Goal: Use online tool/utility

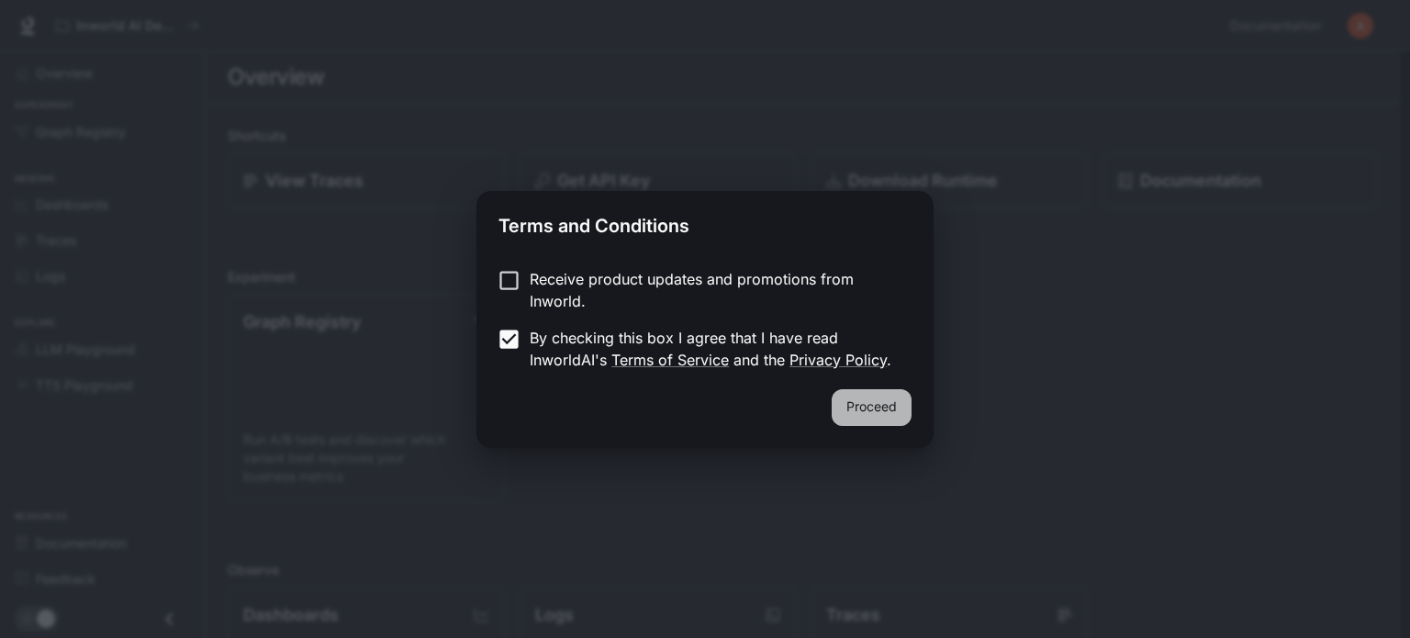
click at [912, 425] on button "Proceed" at bounding box center [872, 407] width 80 height 37
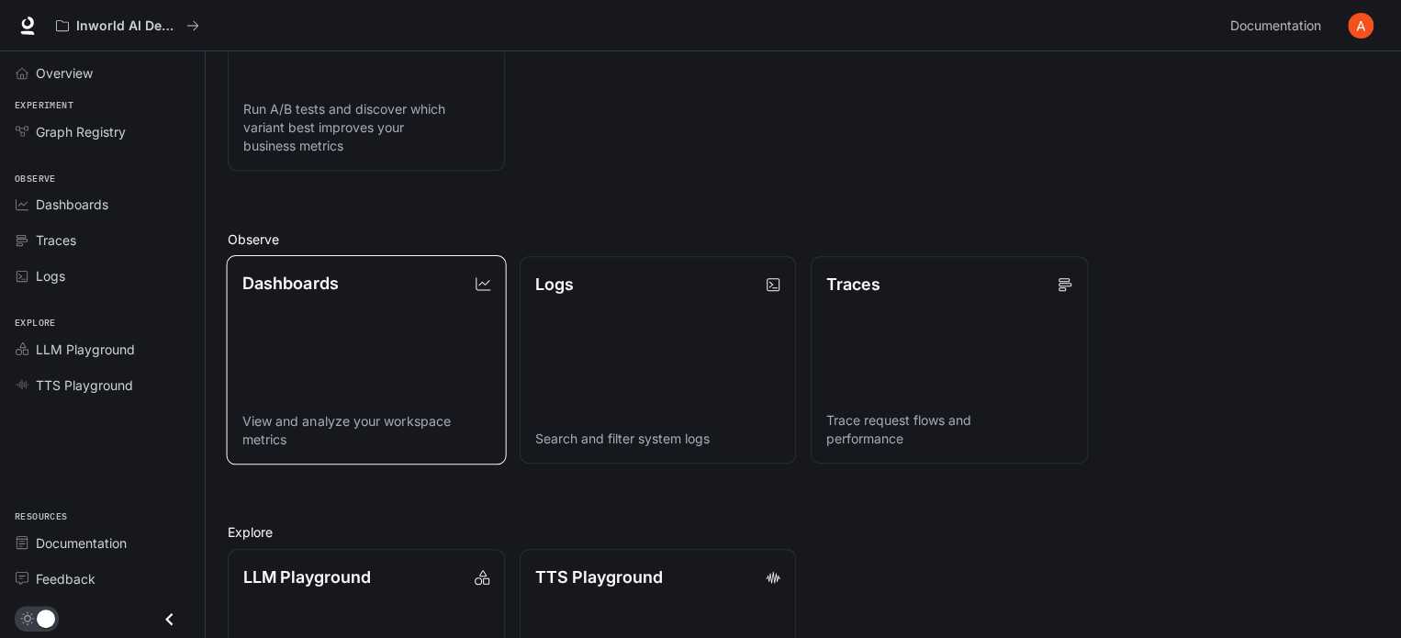
scroll to position [332, 0]
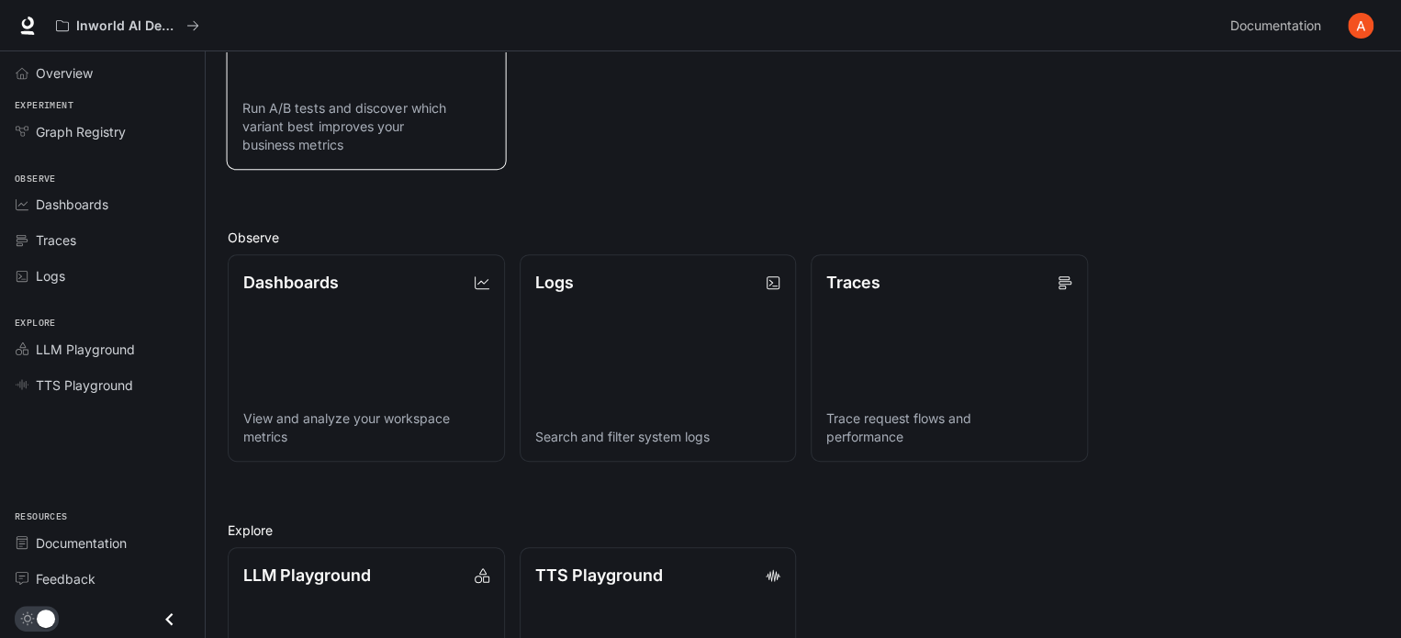
click at [490, 154] on p "Run A/B tests and discover which variant best improves your business metrics" at bounding box center [366, 126] width 248 height 56
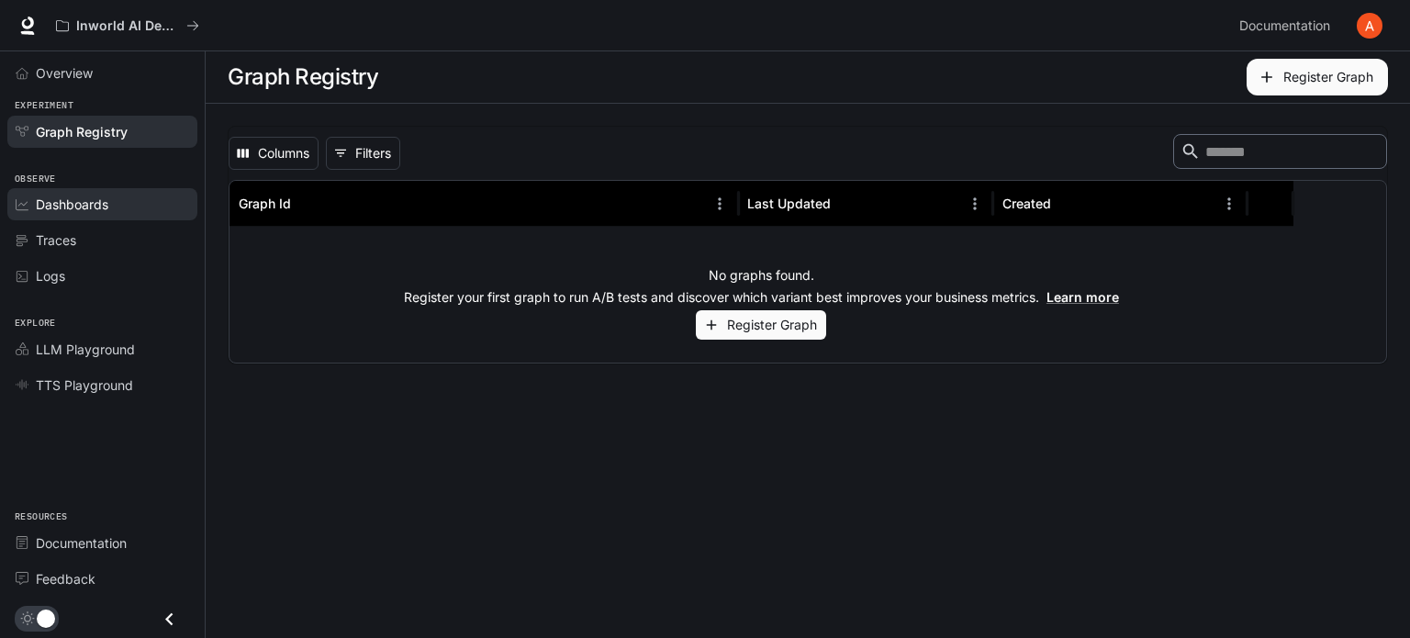
click at [87, 220] on link "Dashboards" at bounding box center [102, 204] width 190 height 32
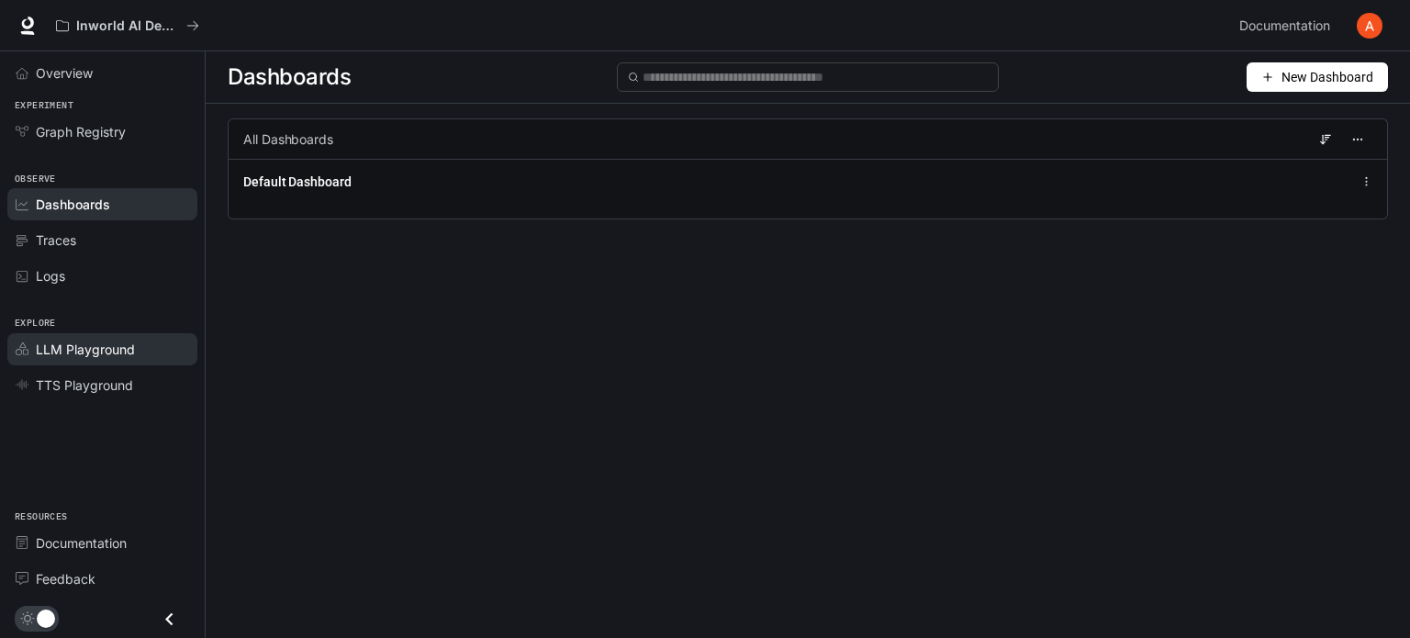
click at [135, 359] on span "LLM Playground" at bounding box center [85, 349] width 99 height 19
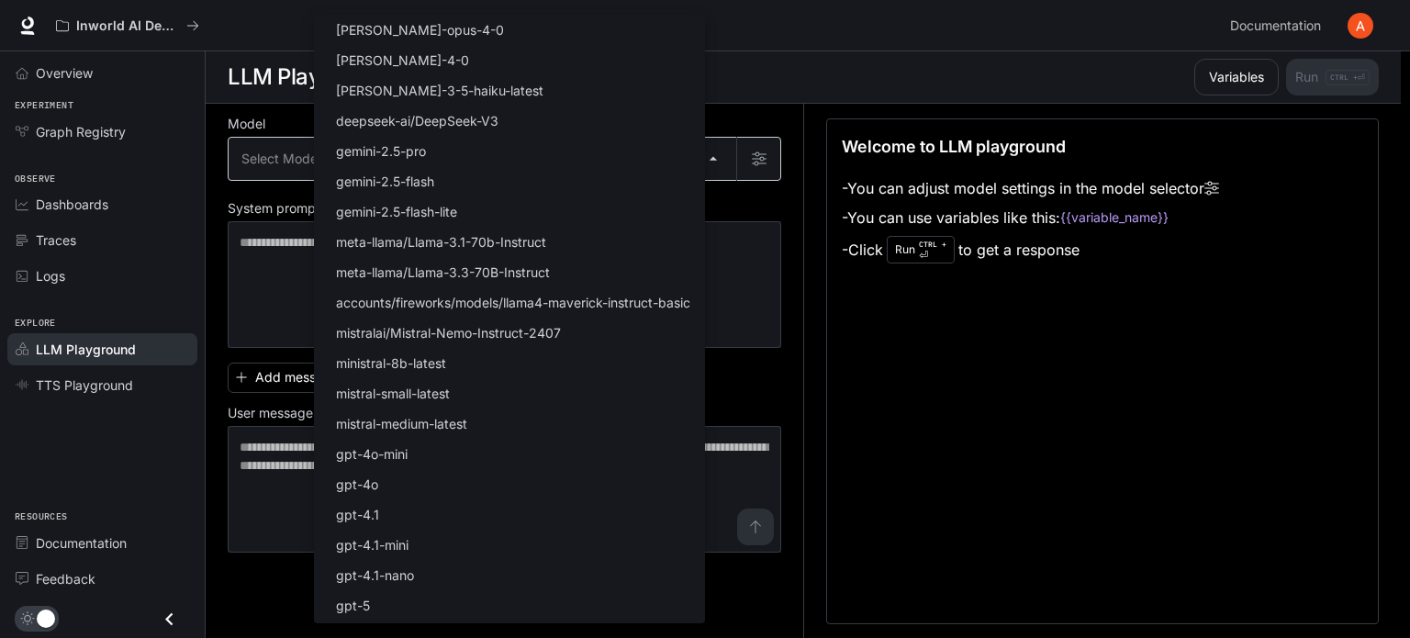
click at [708, 226] on body "Skip to main content Inworld AI Demos Documentation Documentation Portal Overvi…" at bounding box center [705, 319] width 1410 height 639
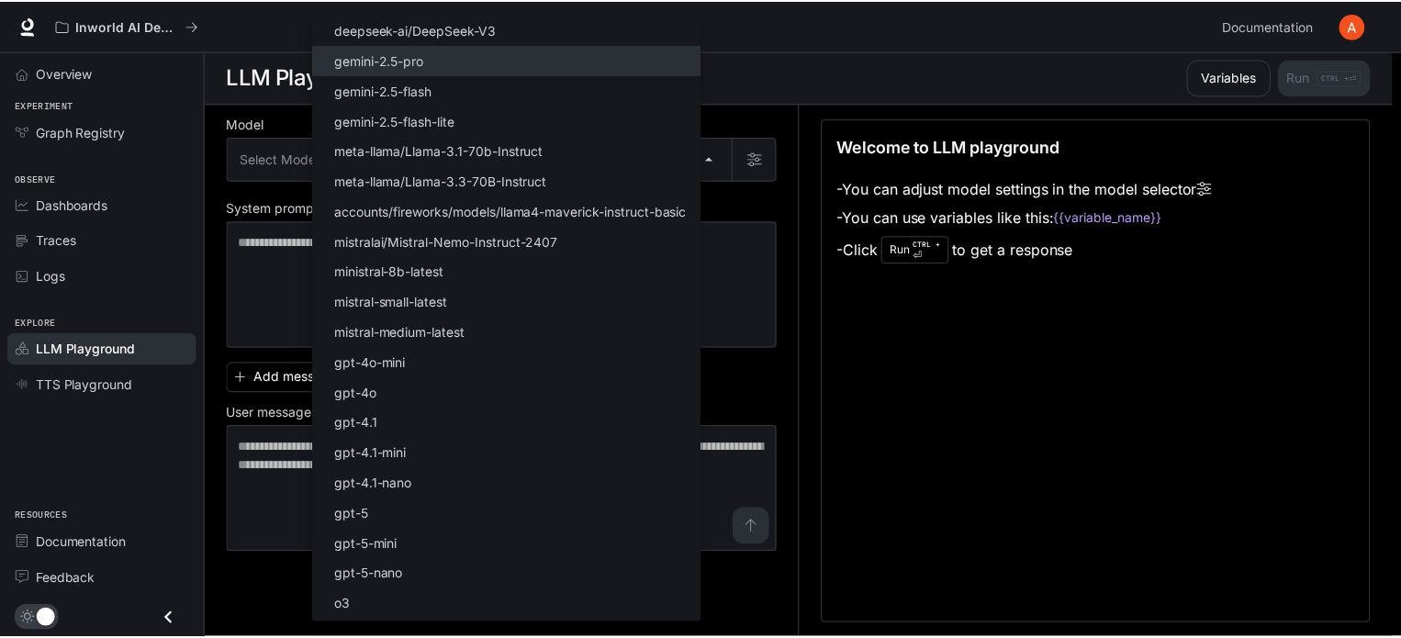
scroll to position [329, 0]
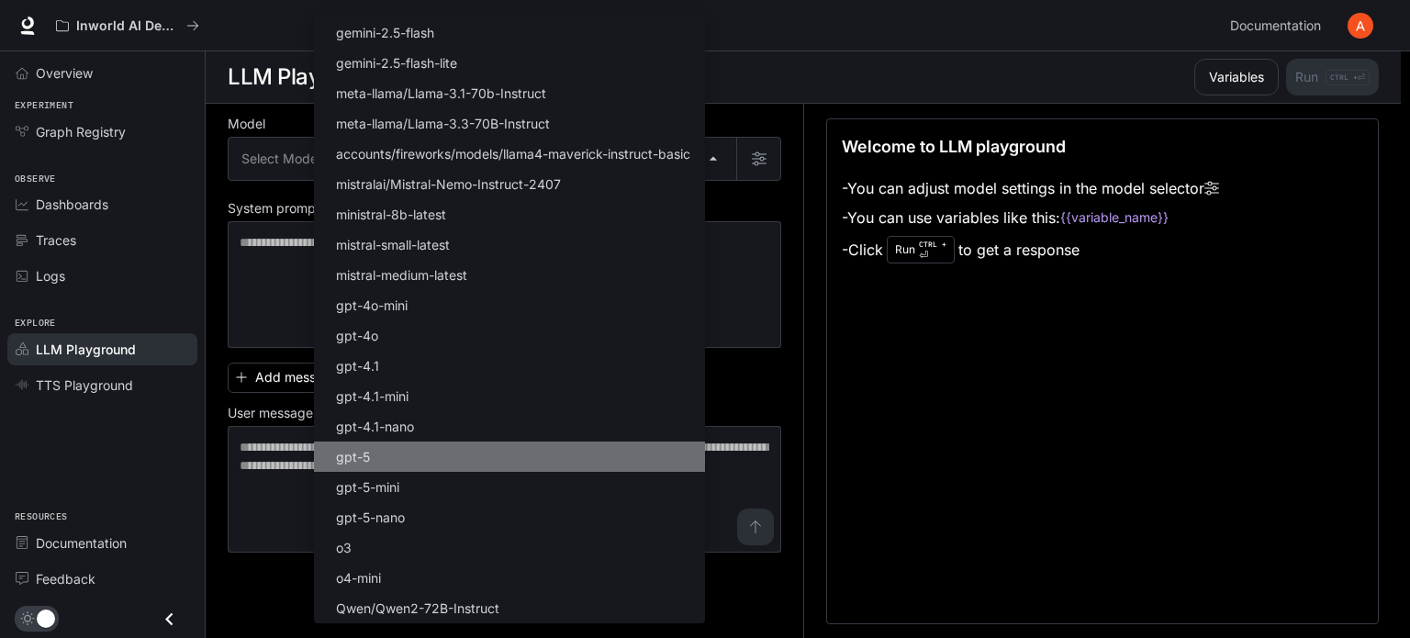
click at [521, 442] on li "gpt-5" at bounding box center [509, 457] width 391 height 30
type input "*****"
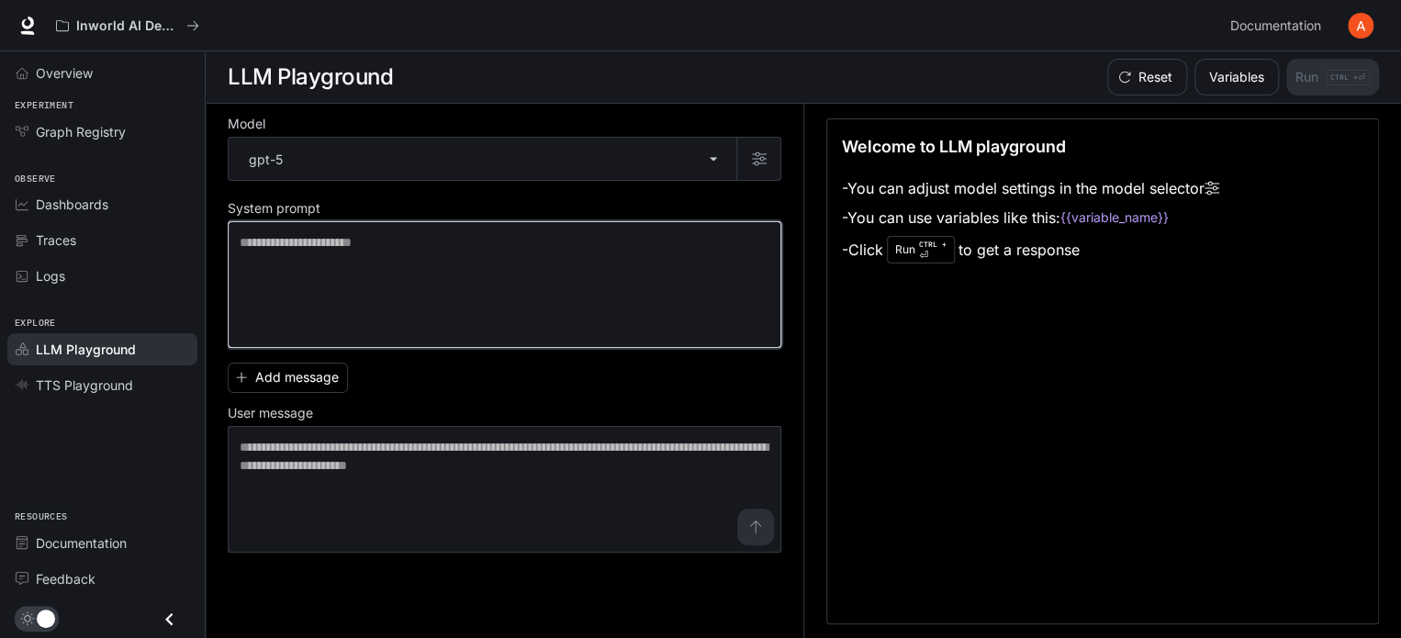
click at [634, 336] on textarea at bounding box center [505, 284] width 530 height 103
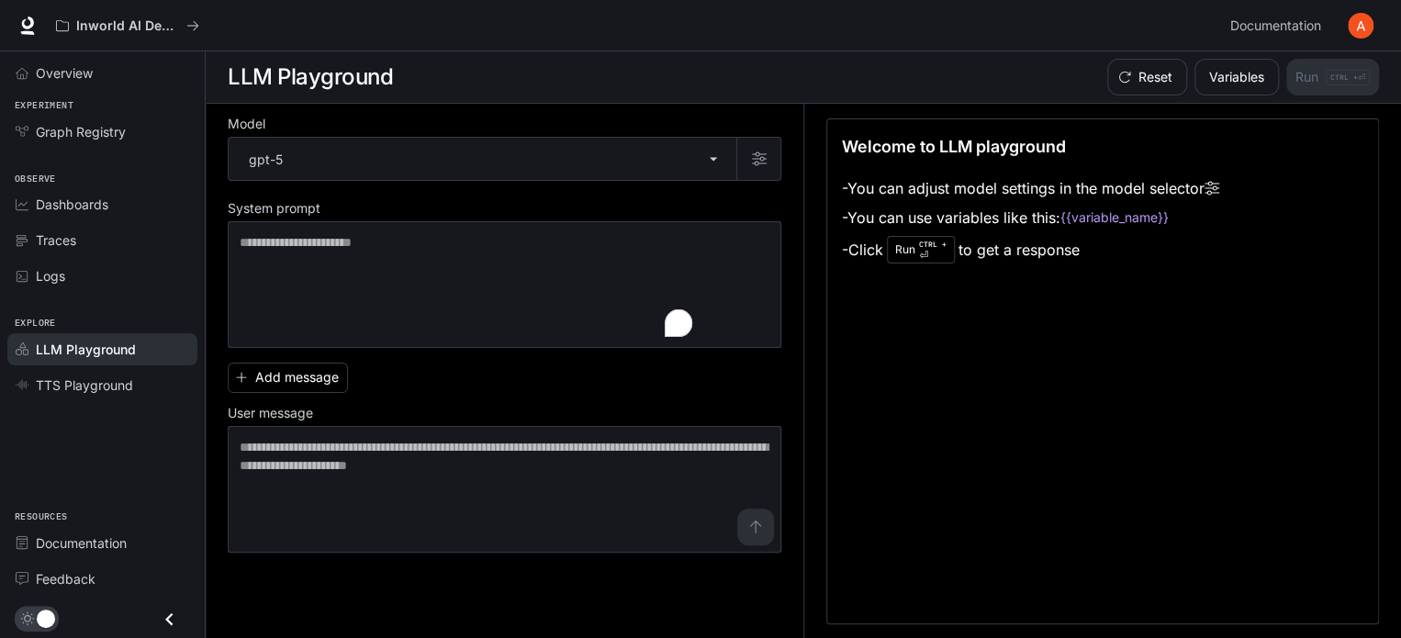
click at [511, 449] on div "Add message User message * ​" at bounding box center [505, 453] width 554 height 197
click at [1195, 95] on button "Variables" at bounding box center [1237, 77] width 84 height 37
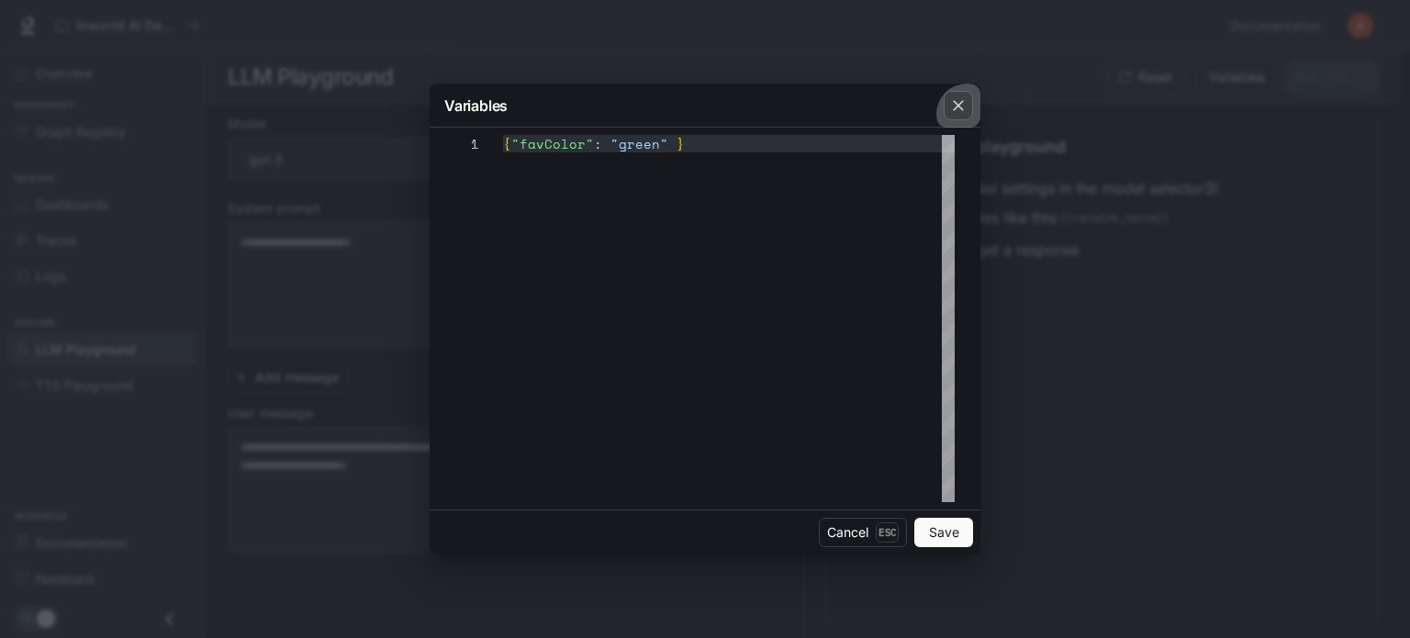
click at [953, 118] on button "button" at bounding box center [959, 106] width 44 height 44
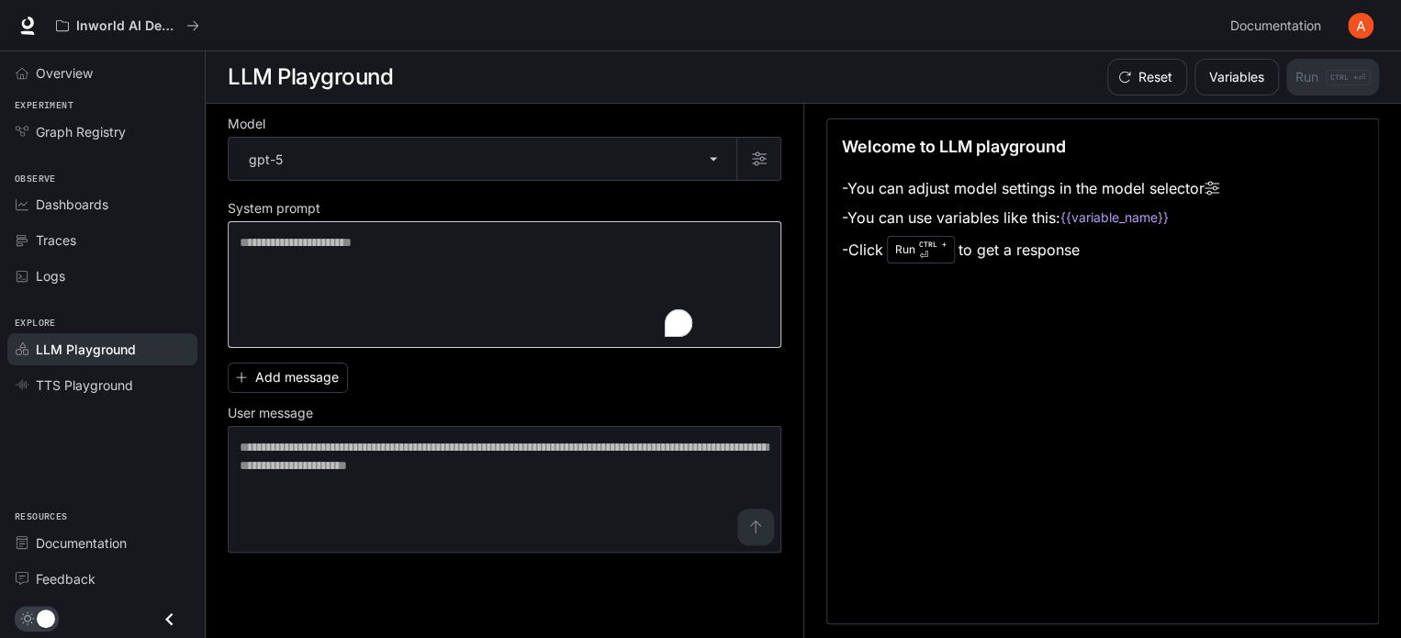
scroll to position [24, 0]
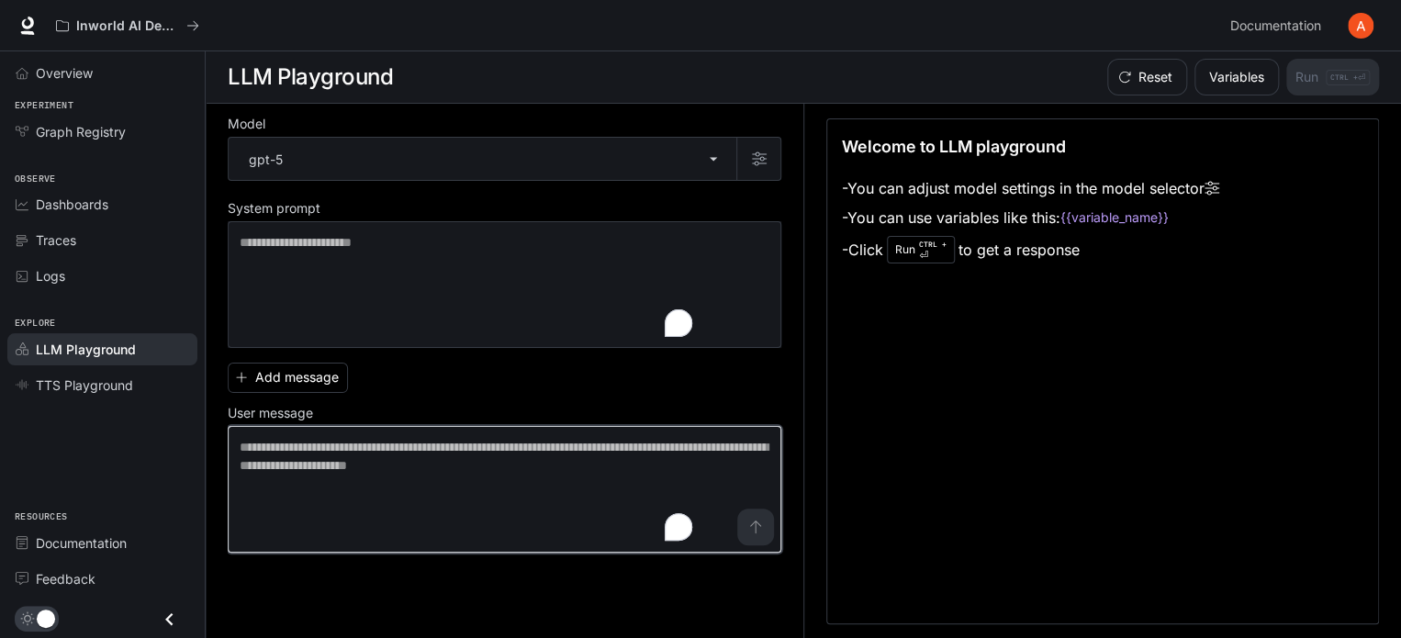
click at [456, 541] on textarea "To enrich screen reader interactions, please activate Accessibility in Grammarl…" at bounding box center [505, 489] width 530 height 103
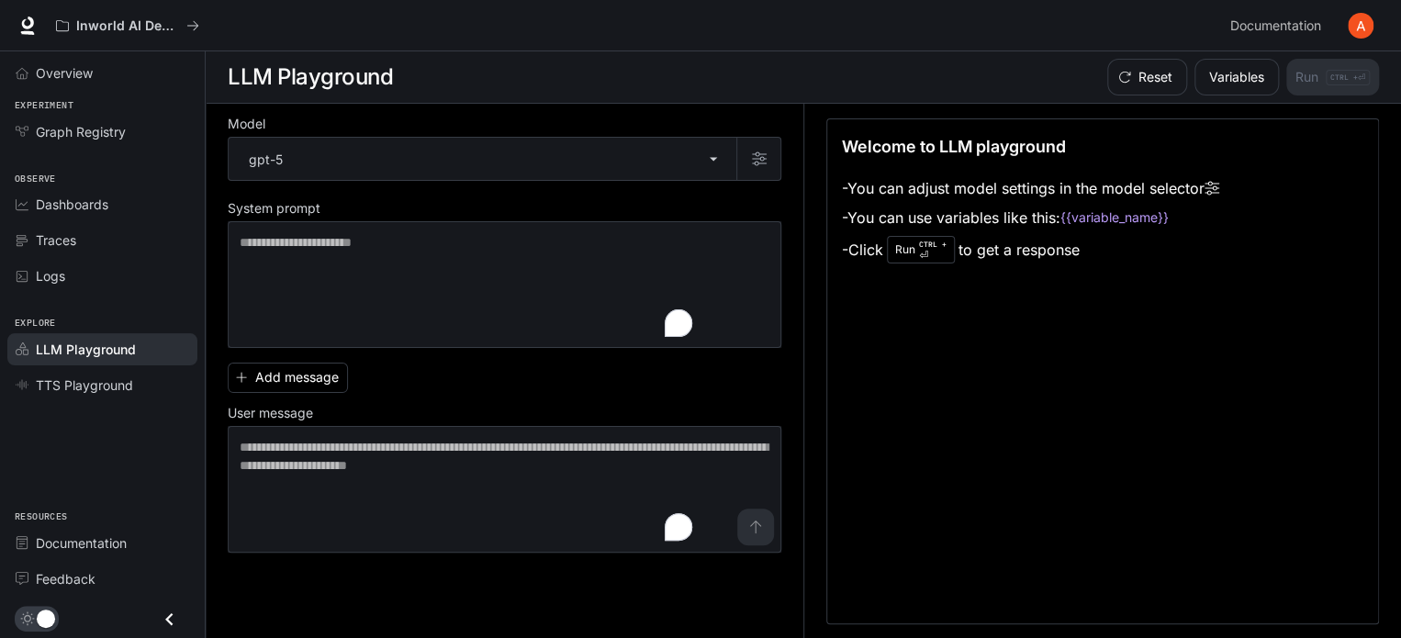
click at [544, 410] on div "Add message User message * ​" at bounding box center [505, 453] width 554 height 197
